Goal: Find specific page/section: Find specific page/section

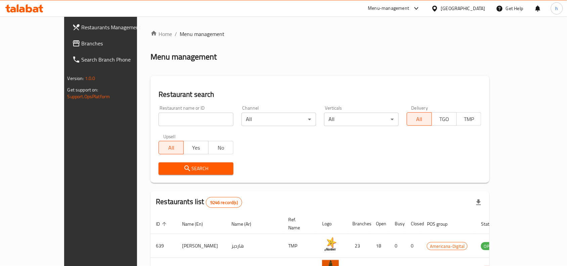
click at [82, 40] on span "Branches" at bounding box center [118, 43] width 72 height 8
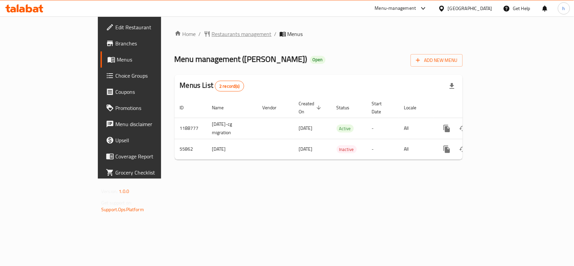
click at [212, 35] on span "Restaurants management" at bounding box center [242, 34] width 60 height 8
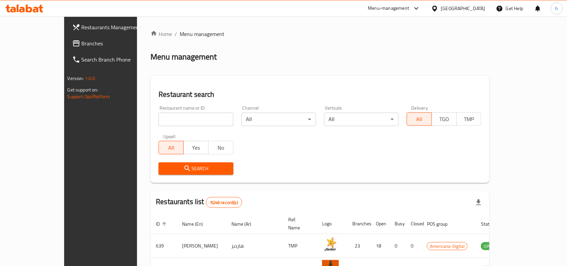
click at [82, 42] on span "Branches" at bounding box center [118, 43] width 72 height 8
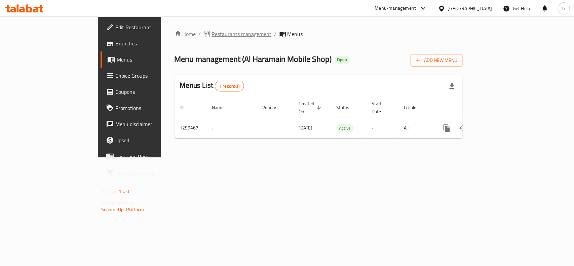
click at [212, 35] on span "Restaurants management" at bounding box center [242, 34] width 60 height 8
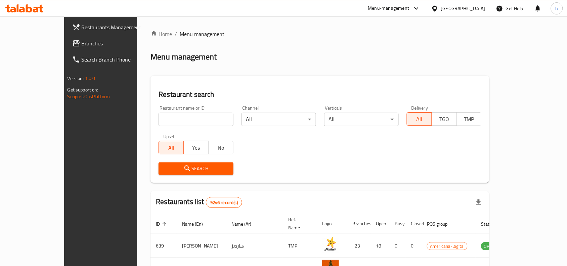
click at [82, 41] on span "Branches" at bounding box center [118, 43] width 72 height 8
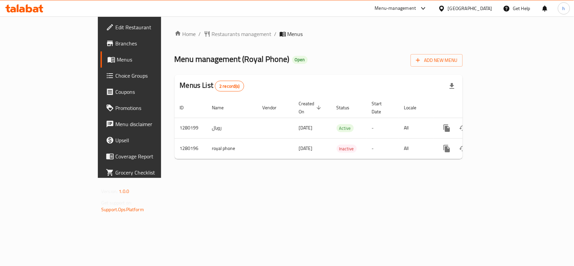
click at [489, 6] on div "[GEOGRAPHIC_DATA]" at bounding box center [470, 8] width 44 height 7
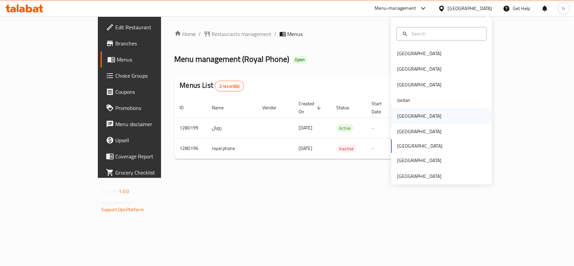
click at [399, 116] on div "Kuwait" at bounding box center [419, 115] width 44 height 7
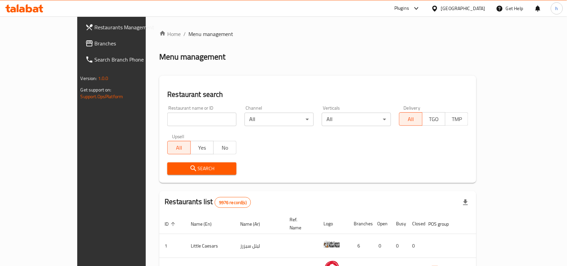
click at [95, 42] on span "Branches" at bounding box center [131, 43] width 72 height 8
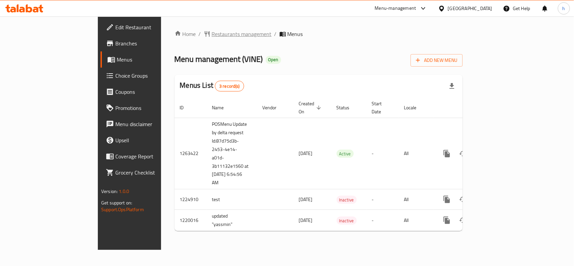
click at [212, 31] on span "Restaurants management" at bounding box center [242, 34] width 60 height 8
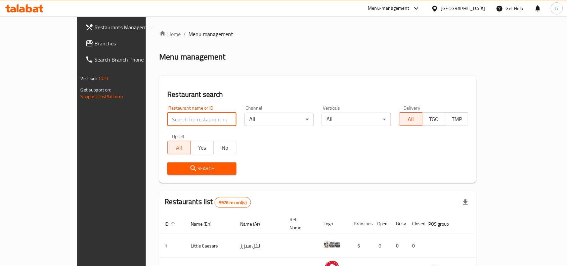
click at [167, 122] on input "search" at bounding box center [201, 119] width 69 height 13
paste input "673158"
type input "673158"
click button "Search" at bounding box center [201, 168] width 69 height 12
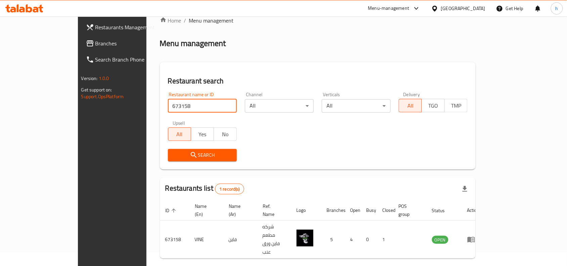
scroll to position [21, 0]
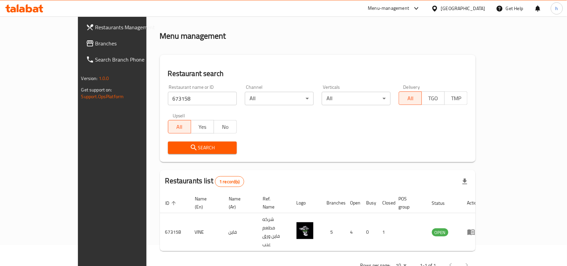
click at [283, 141] on div "Search" at bounding box center [318, 148] width 308 height 21
